Goal: Find specific page/section: Find specific page/section

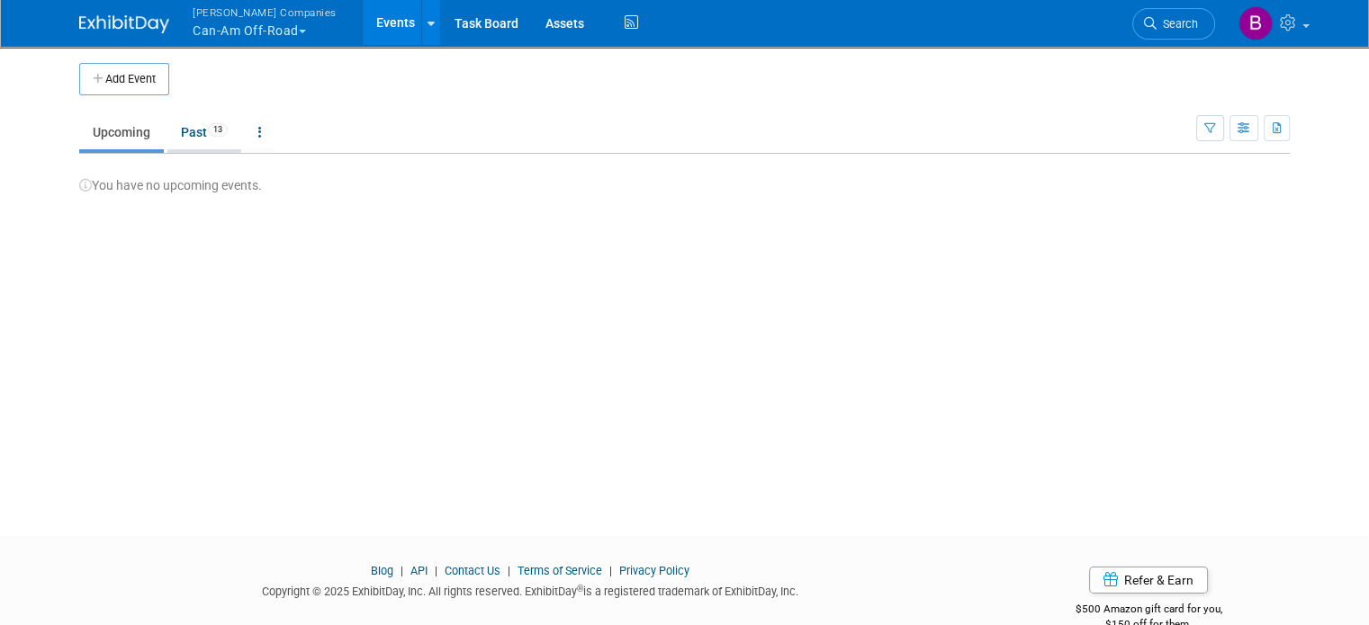
click at [208, 130] on span "13" at bounding box center [218, 129] width 20 height 13
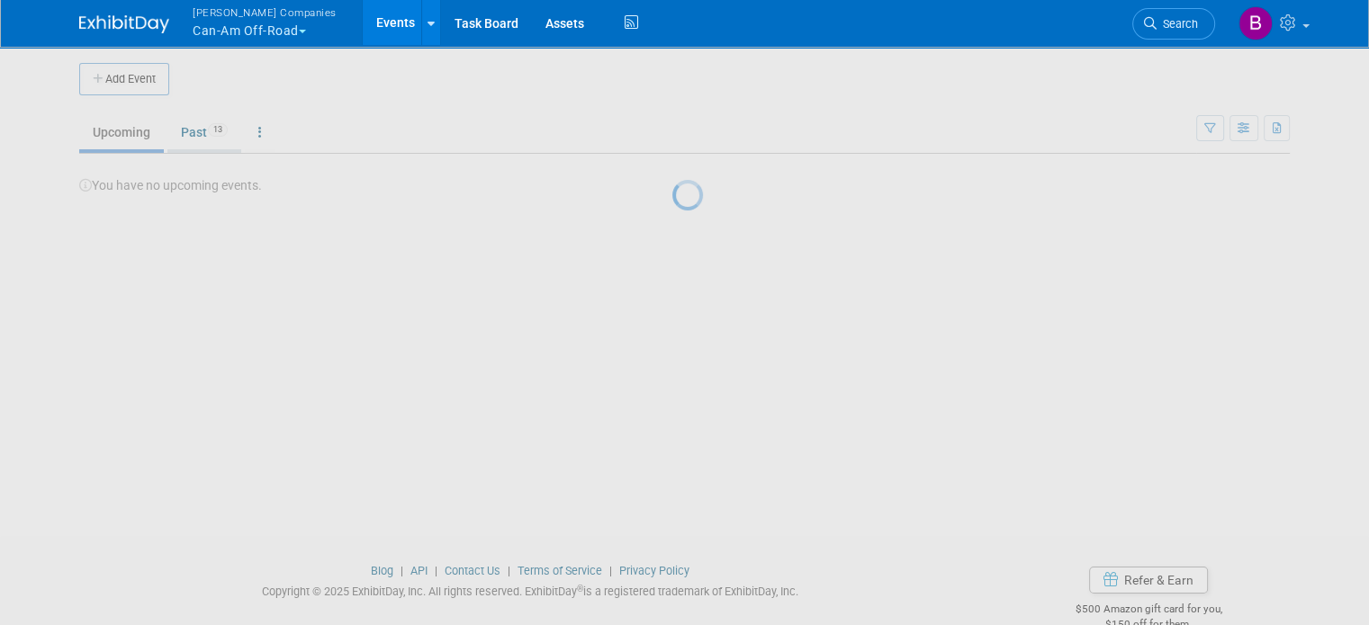
click at [672, 130] on div at bounding box center [684, 312] width 25 height 625
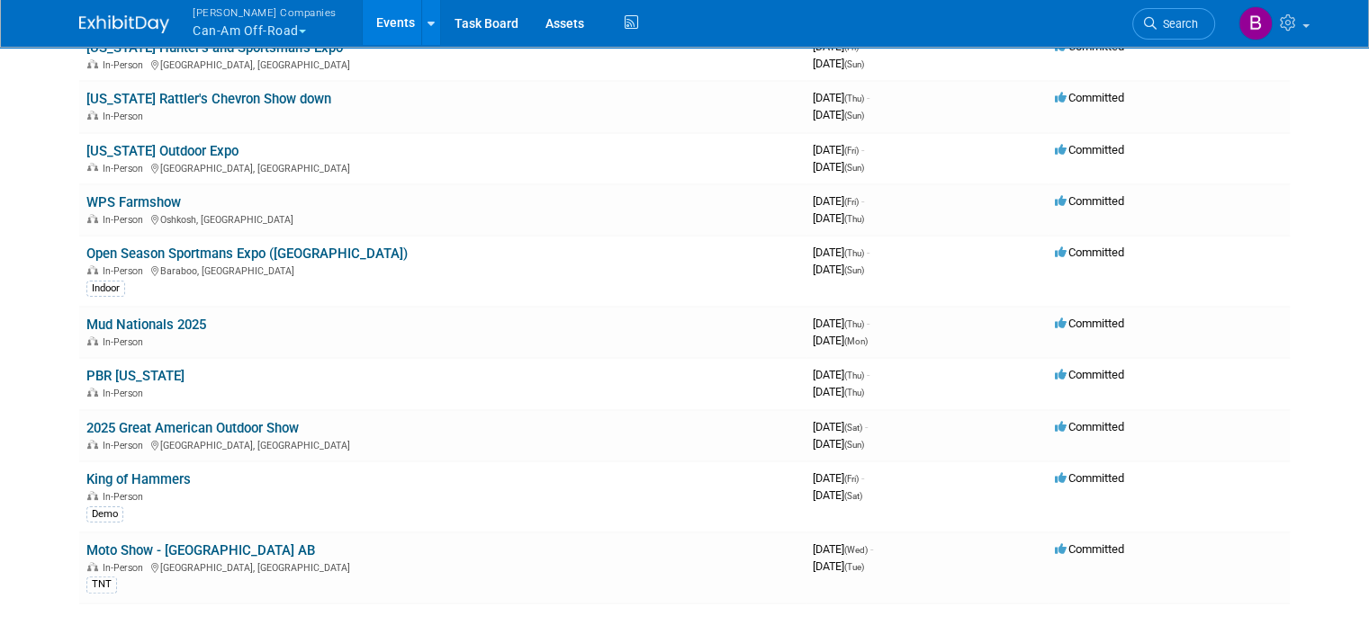
scroll to position [327, 0]
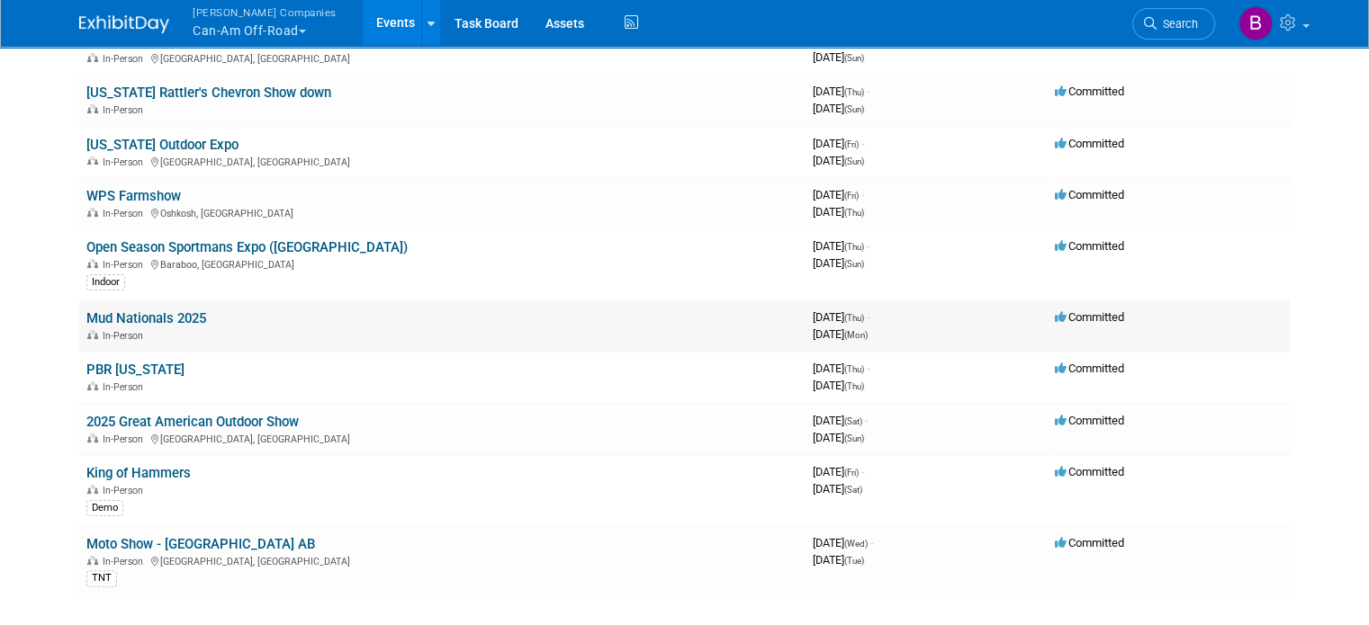
click at [250, 319] on td "Mud Nationals 2025 In-Person" at bounding box center [442, 326] width 726 height 51
click at [170, 313] on link "Mud Nationals 2025" at bounding box center [146, 318] width 120 height 16
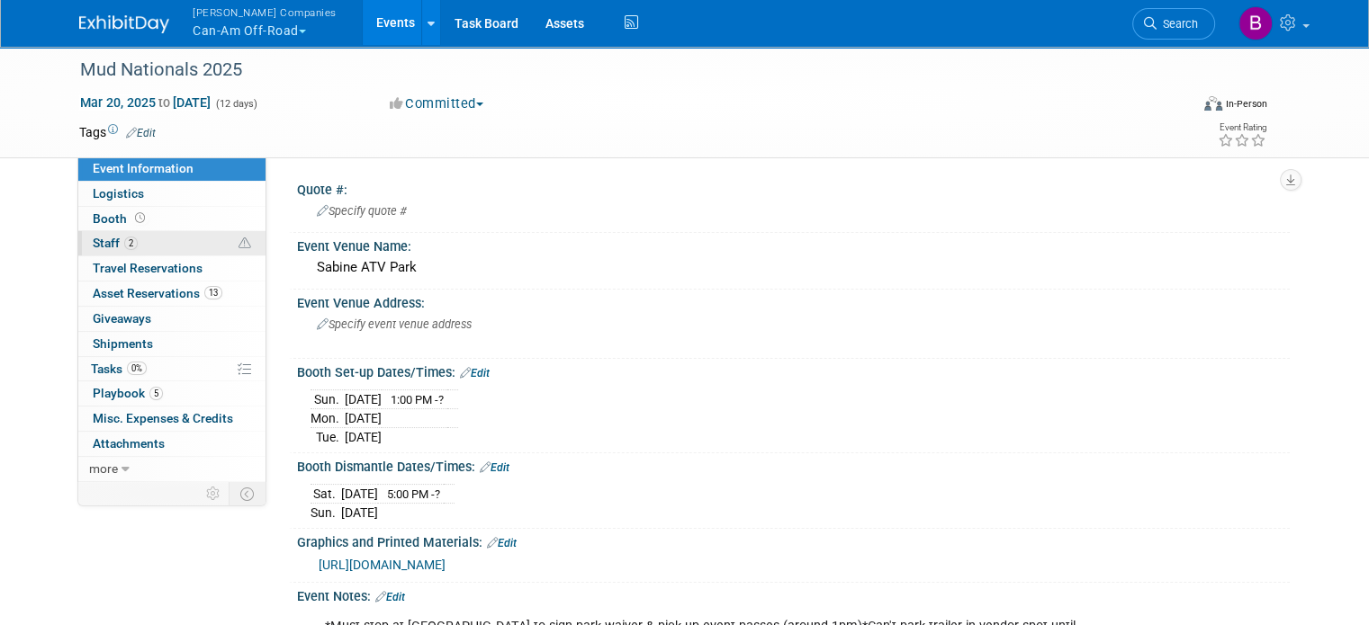
click at [131, 244] on link "2 Staff 2" at bounding box center [171, 243] width 187 height 24
